Goal: Obtain resource: Download file/media

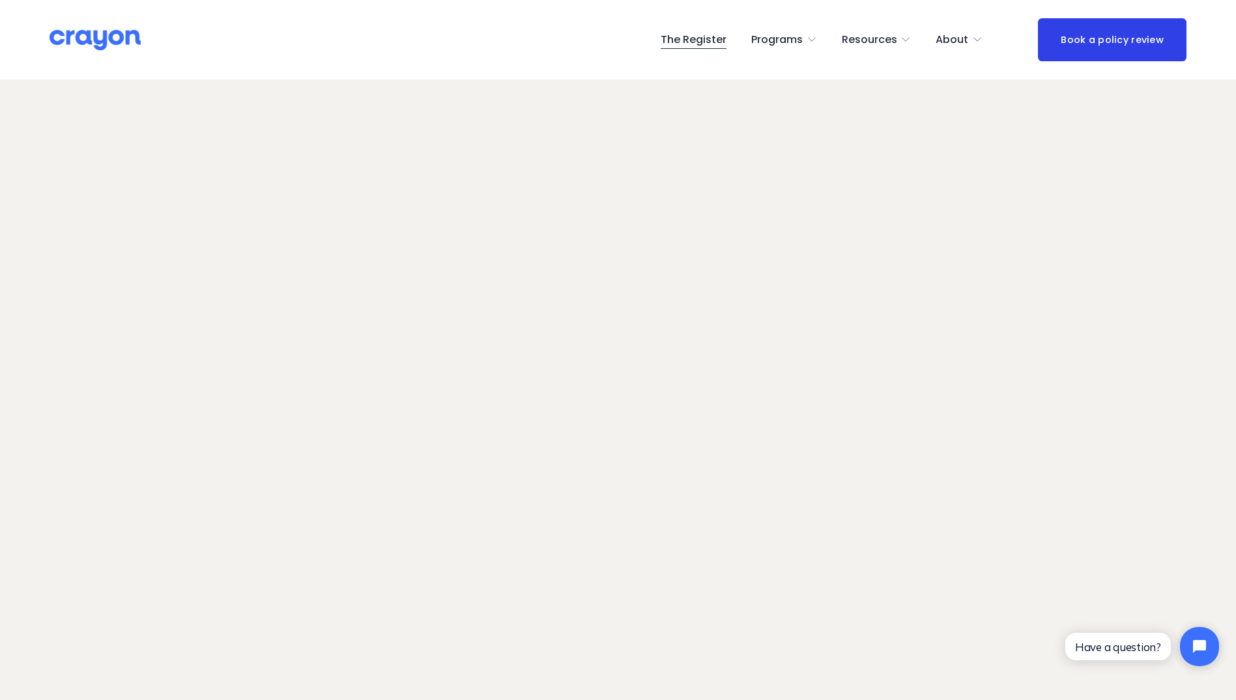
scroll to position [82, 0]
click at [716, 55] on div "The Register Programs Pulse: Annual Financial Health Check" at bounding box center [617, 39] width 1137 height 42
click at [767, 38] on span "Programs" at bounding box center [776, 40] width 51 height 19
click at [0, 0] on span "Nest: Baby Prep" at bounding box center [0, 0] width 0 height 0
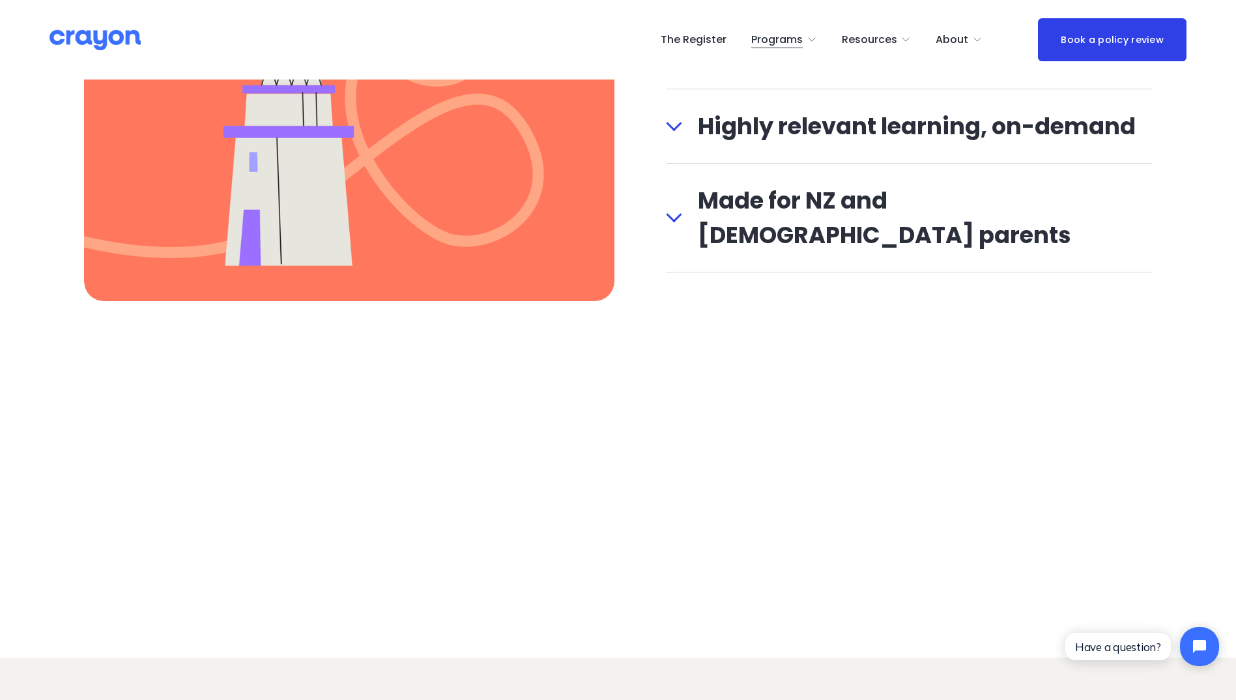
scroll to position [1625, 0]
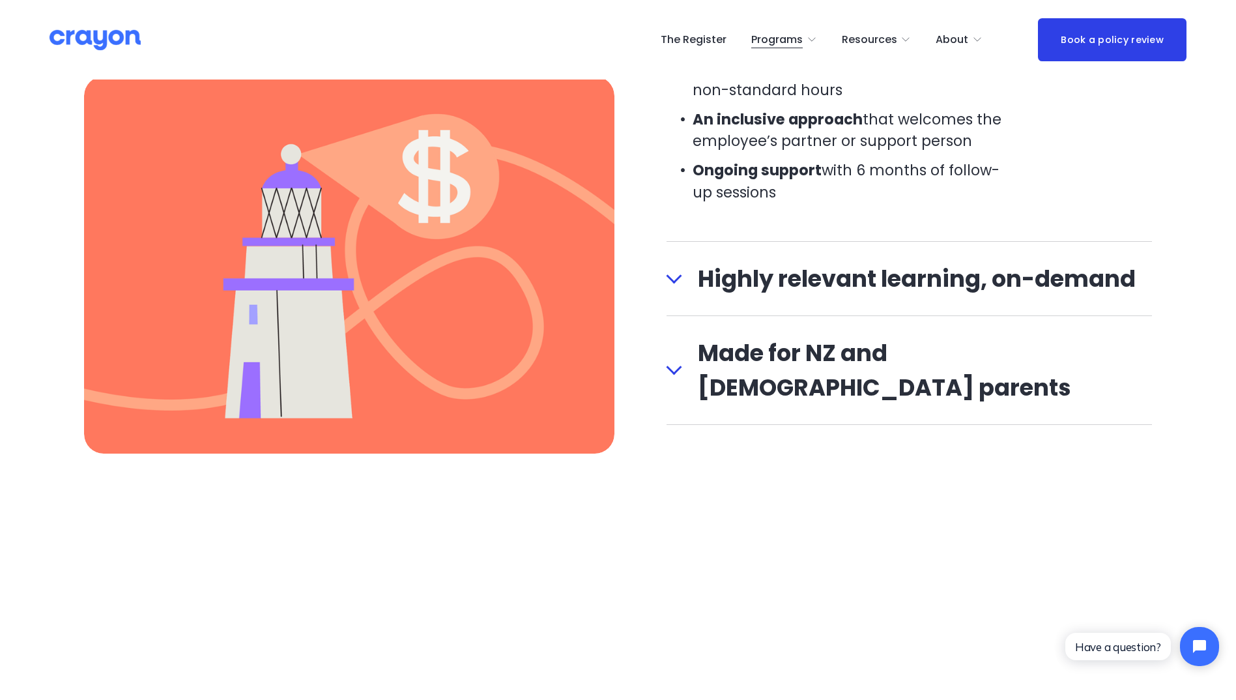
click at [1004, 367] on span "Made for NZ and Australian parents" at bounding box center [917, 369] width 470 height 69
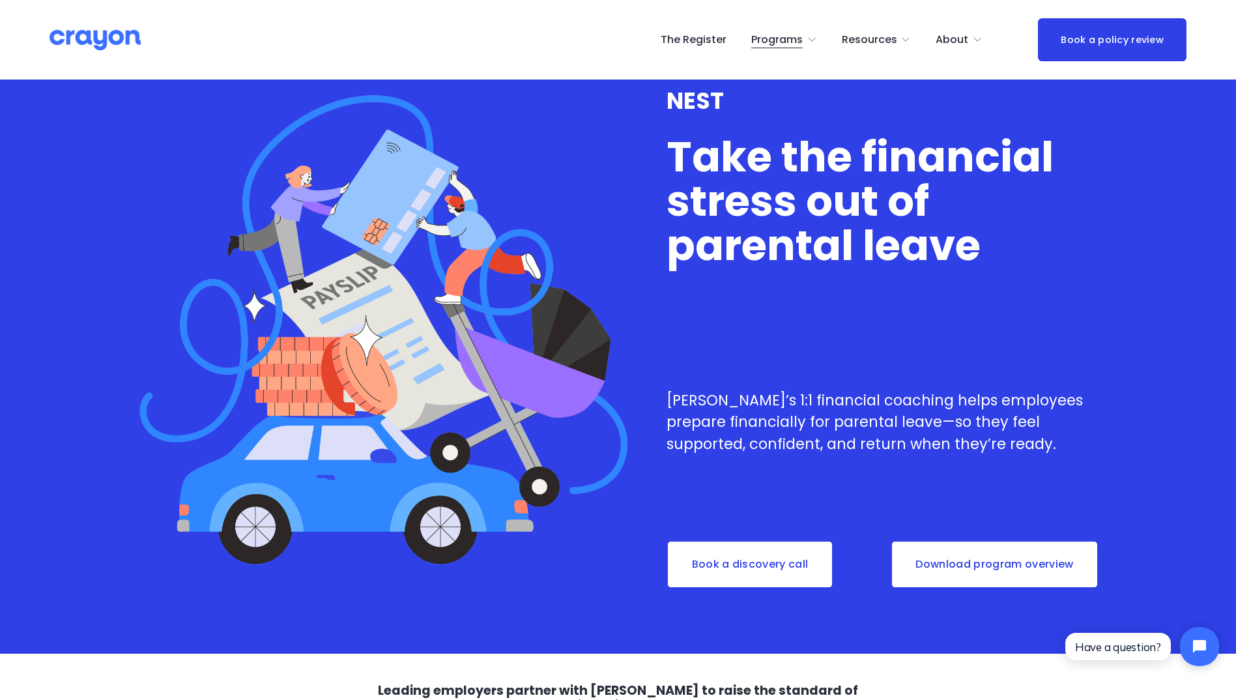
scroll to position [14, 0]
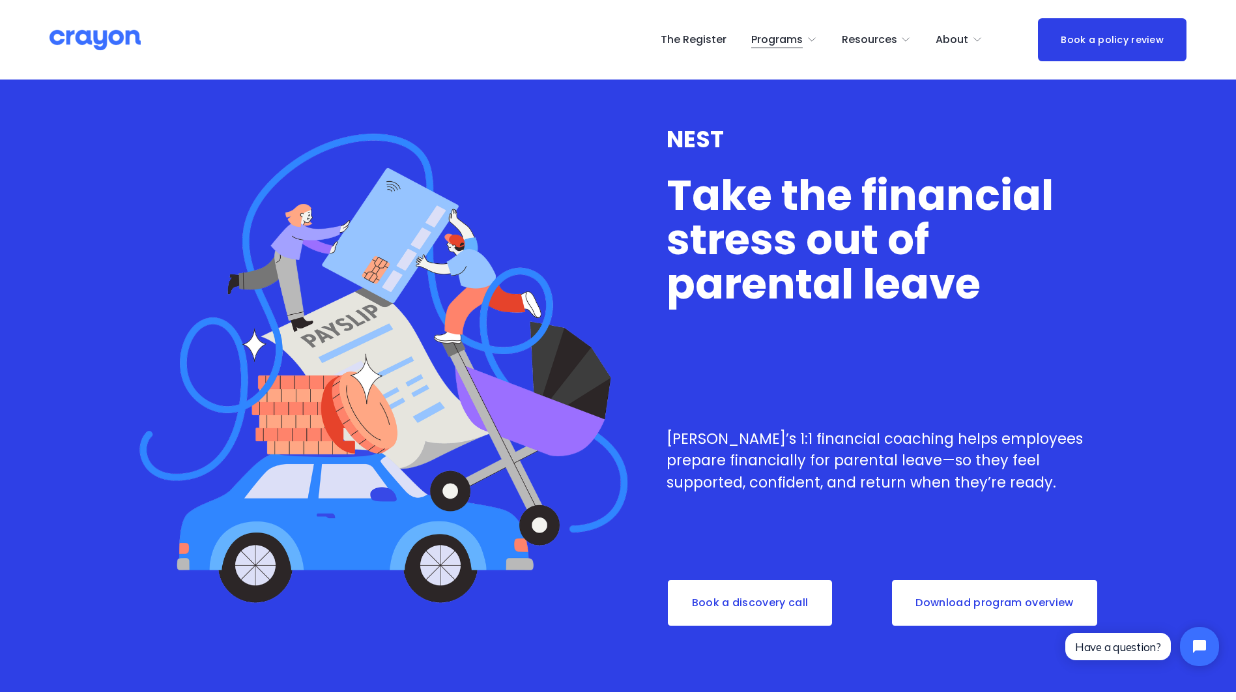
click at [986, 571] on div "NEST Take the financial stress out of parental leave Crayon’s 1:1 financial coa…" at bounding box center [618, 378] width 1236 height 625
click at [967, 606] on link "Download program overview" at bounding box center [994, 602] width 208 height 48
click at [890, 24] on div "The Register Programs Pulse: Annual Financial Health Check" at bounding box center [617, 39] width 1137 height 42
click at [870, 40] on span "Resources" at bounding box center [868, 40] width 55 height 19
click at [754, 35] on nav "The Register Programs Pulse: Annual Financial Health Check Nest: Baby Prep Rest…" at bounding box center [821, 39] width 322 height 21
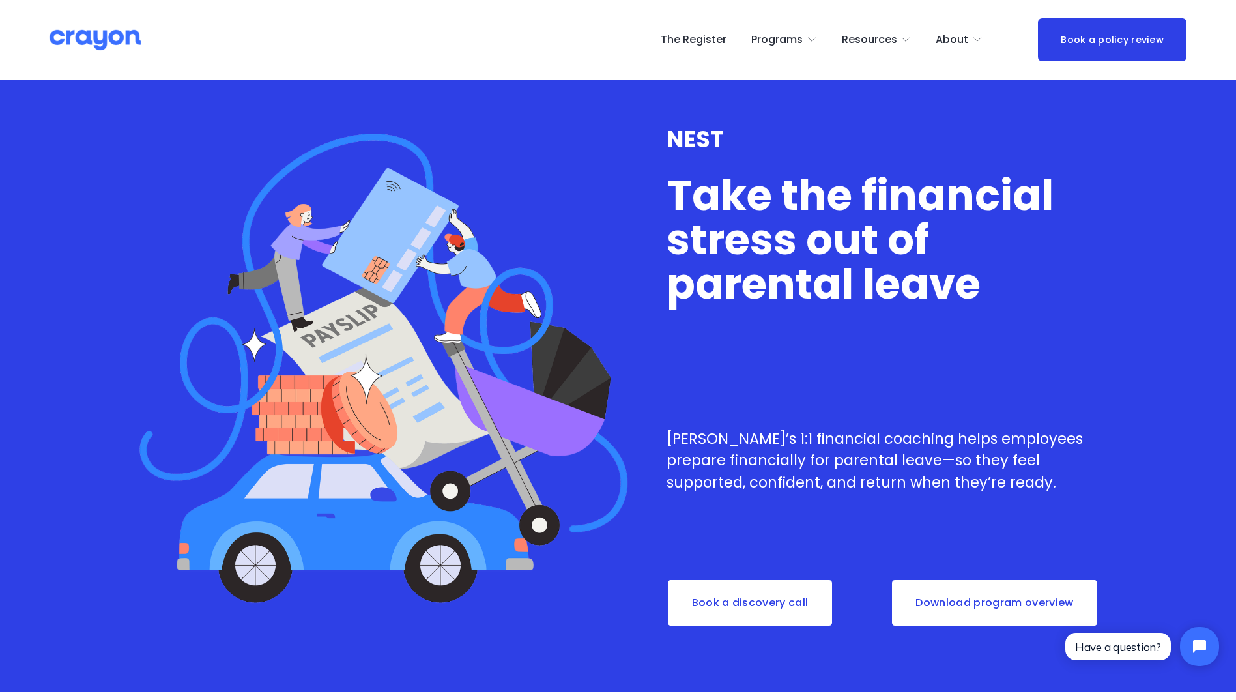
click at [712, 34] on link "The Register" at bounding box center [693, 39] width 66 height 21
